Goal: Task Accomplishment & Management: Use online tool/utility

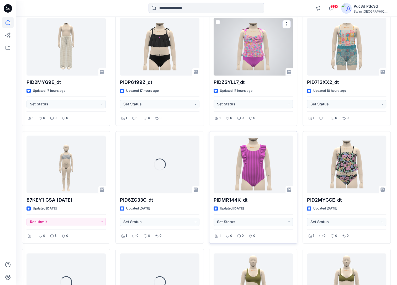
scroll to position [304, 0]
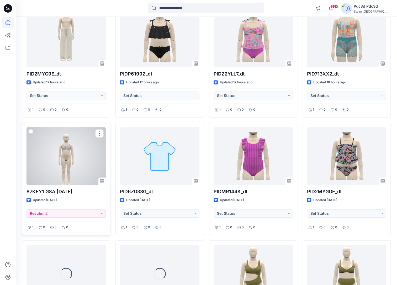
click at [72, 163] on div at bounding box center [66, 156] width 79 height 58
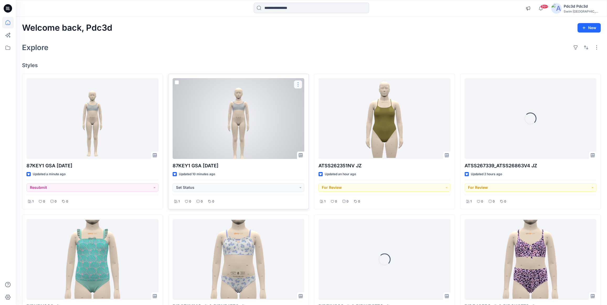
click at [297, 86] on button "button" at bounding box center [298, 84] width 8 height 8
click at [311, 98] on p "Edit" at bounding box center [307, 97] width 7 height 6
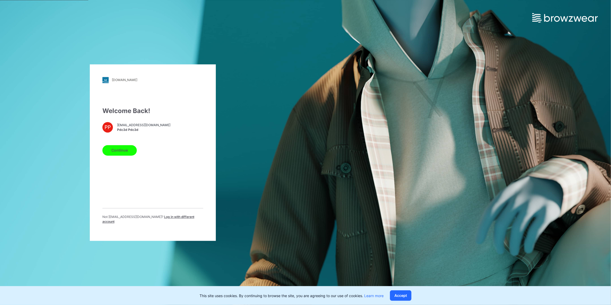
click at [118, 152] on button "Continue" at bounding box center [119, 150] width 34 height 10
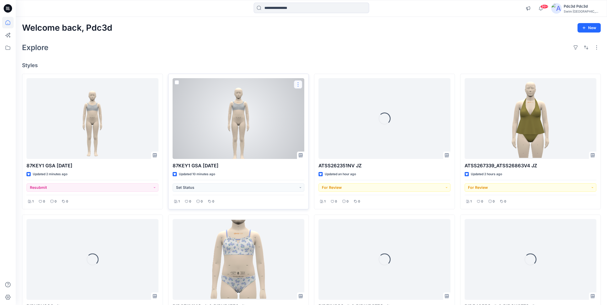
click at [299, 85] on button "button" at bounding box center [298, 84] width 8 height 8
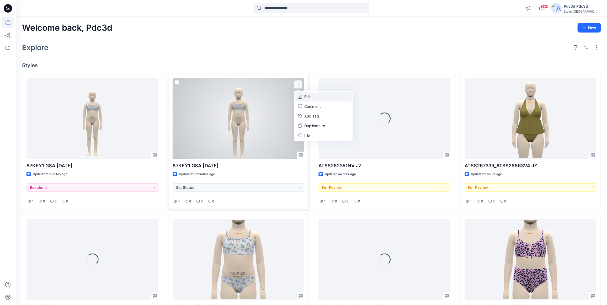
click at [310, 99] on p "Edit" at bounding box center [307, 97] width 7 height 6
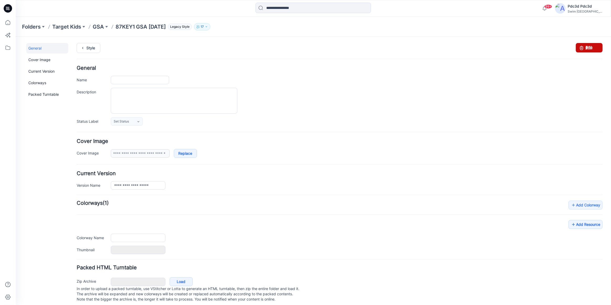
type input "**********"
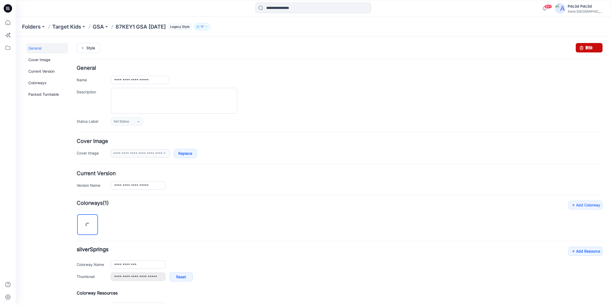
click at [581, 49] on icon at bounding box center [581, 47] width 7 height 9
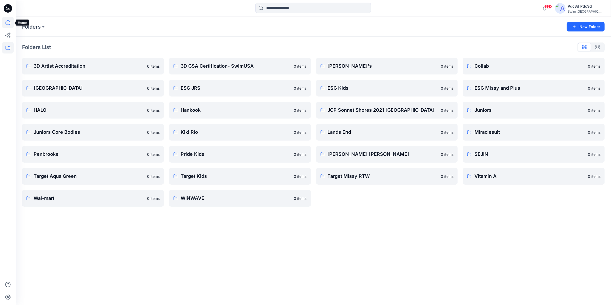
click at [7, 27] on icon at bounding box center [8, 23] width 12 height 12
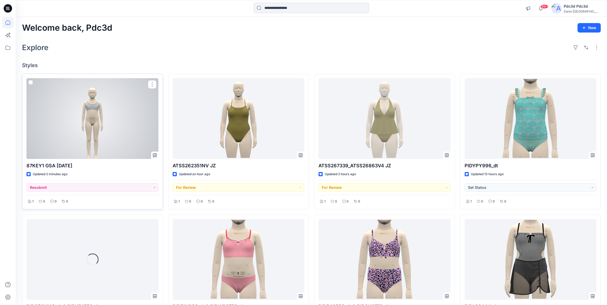
click at [88, 114] on div at bounding box center [93, 118] width 132 height 81
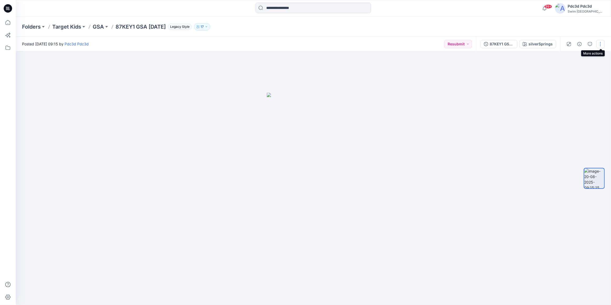
click at [601, 42] on button "button" at bounding box center [600, 44] width 8 height 8
click at [584, 59] on button "Edit" at bounding box center [578, 56] width 48 height 10
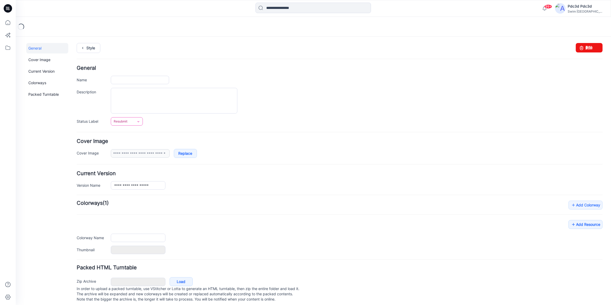
click at [140, 123] on link "Resubmit" at bounding box center [127, 121] width 32 height 8
type input "**********"
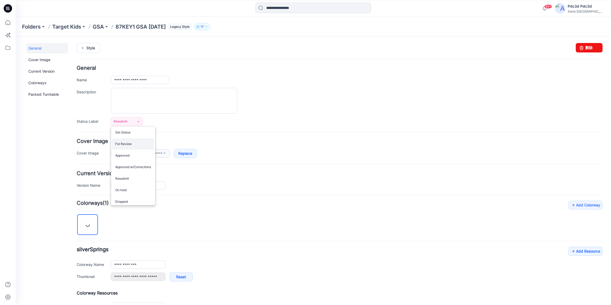
click at [135, 143] on link "For Review" at bounding box center [133, 143] width 42 height 11
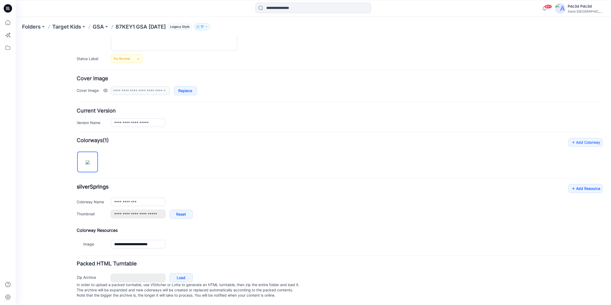
scroll to position [68, 0]
click at [577, 184] on link "Add Resource" at bounding box center [585, 188] width 34 height 9
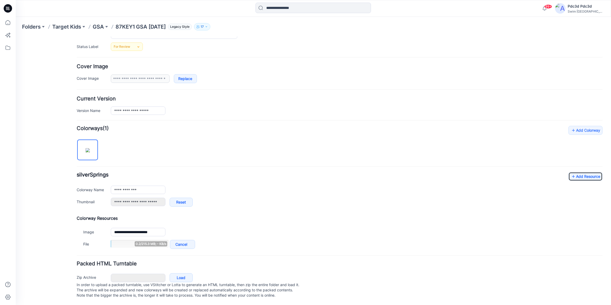
scroll to position [80, 0]
